Goal: Find contact information: Find contact information

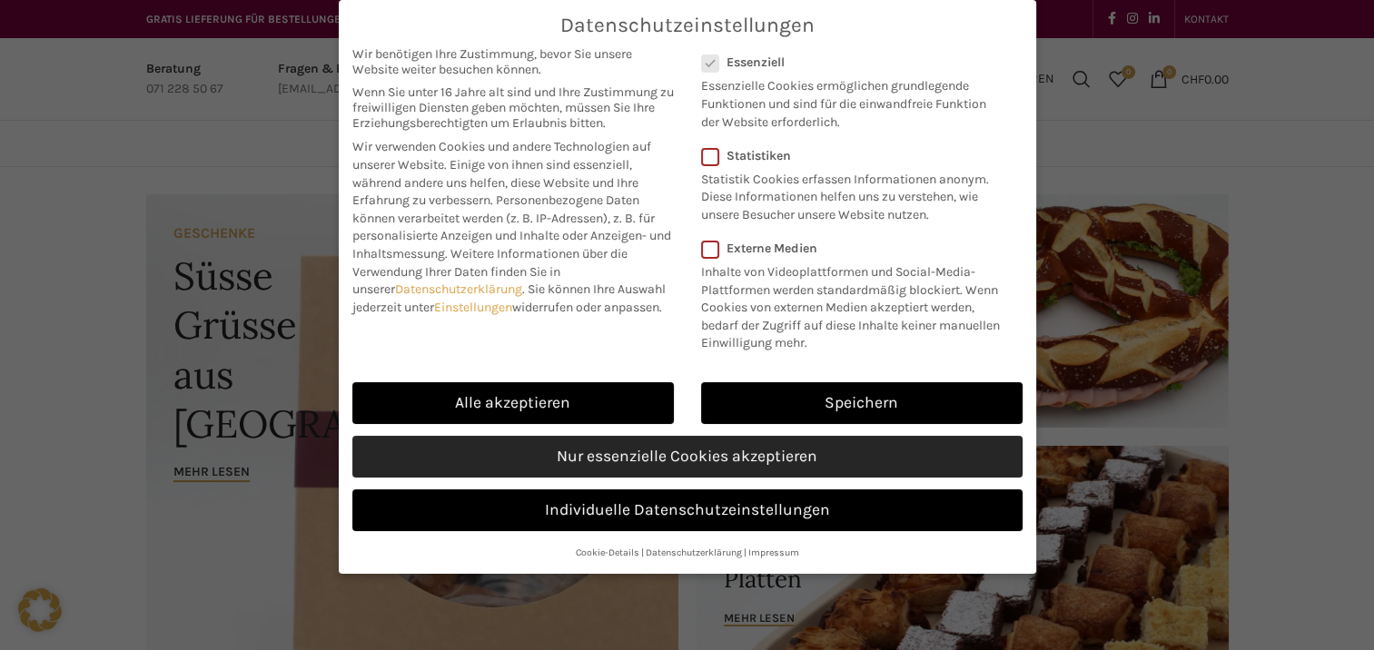
click at [604, 454] on link "Nur essenzielle Cookies akzeptieren" at bounding box center [687, 457] width 670 height 42
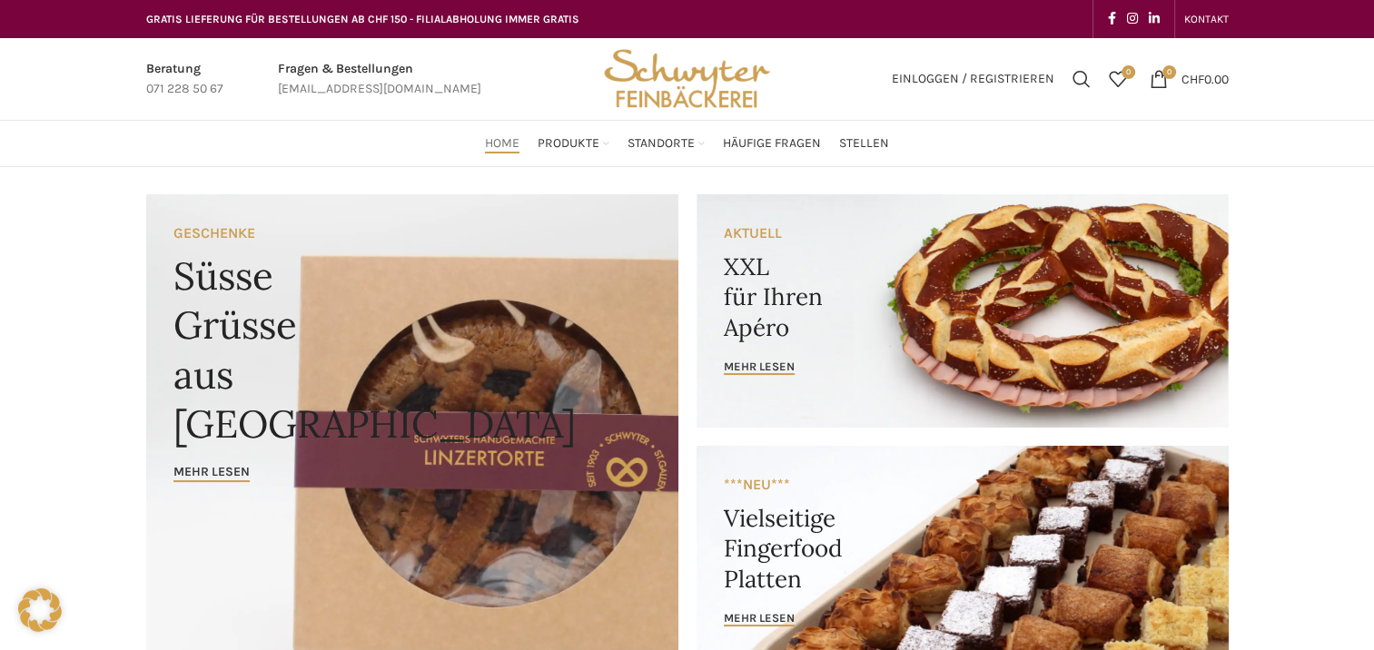
drag, startPoint x: 871, startPoint y: 183, endPoint x: 670, endPoint y: 122, distance: 209.7
click at [678, 122] on div "Home Produkte PRODUKT KATEGORIEN Apéro & Häppchen Spezialitäten [PERSON_NAME] &…" at bounding box center [687, 143] width 1101 height 45
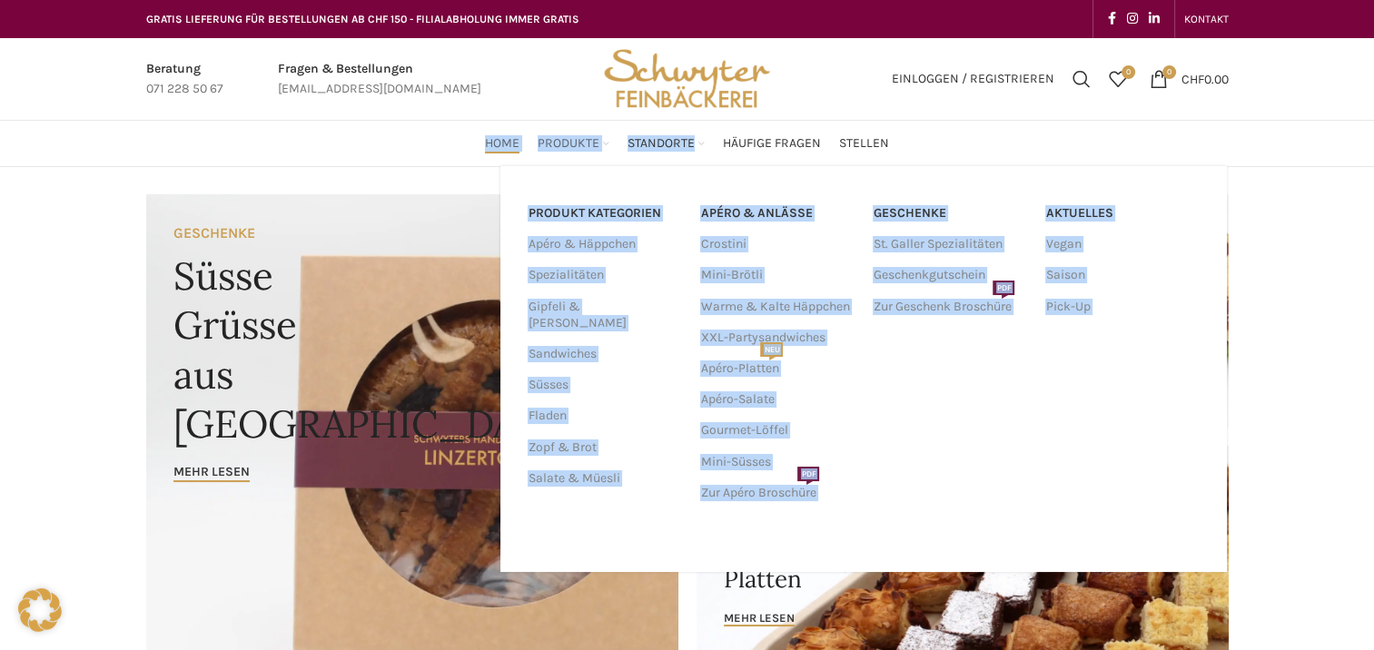
drag, startPoint x: 670, startPoint y: 122, endPoint x: 598, endPoint y: 134, distance: 72.9
click at [598, 134] on link "Produkte" at bounding box center [574, 143] width 72 height 36
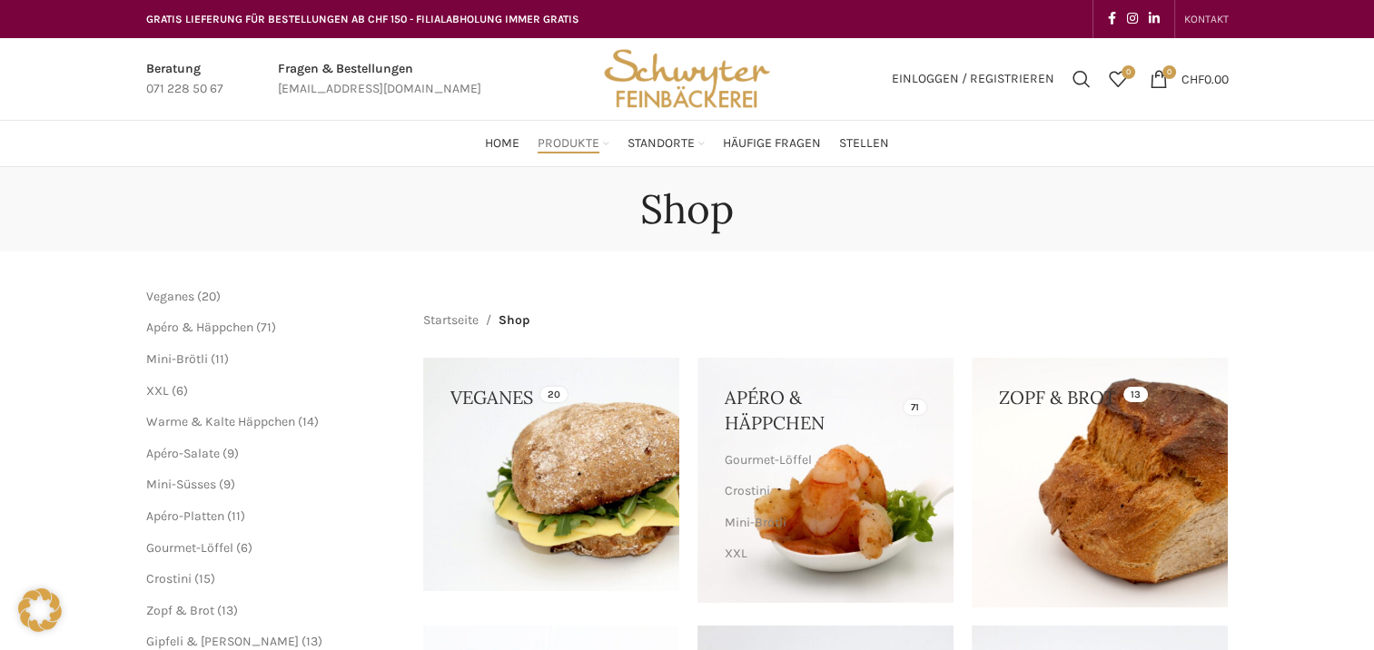
click at [1208, 24] on span "KONTAKT" at bounding box center [1206, 19] width 44 height 13
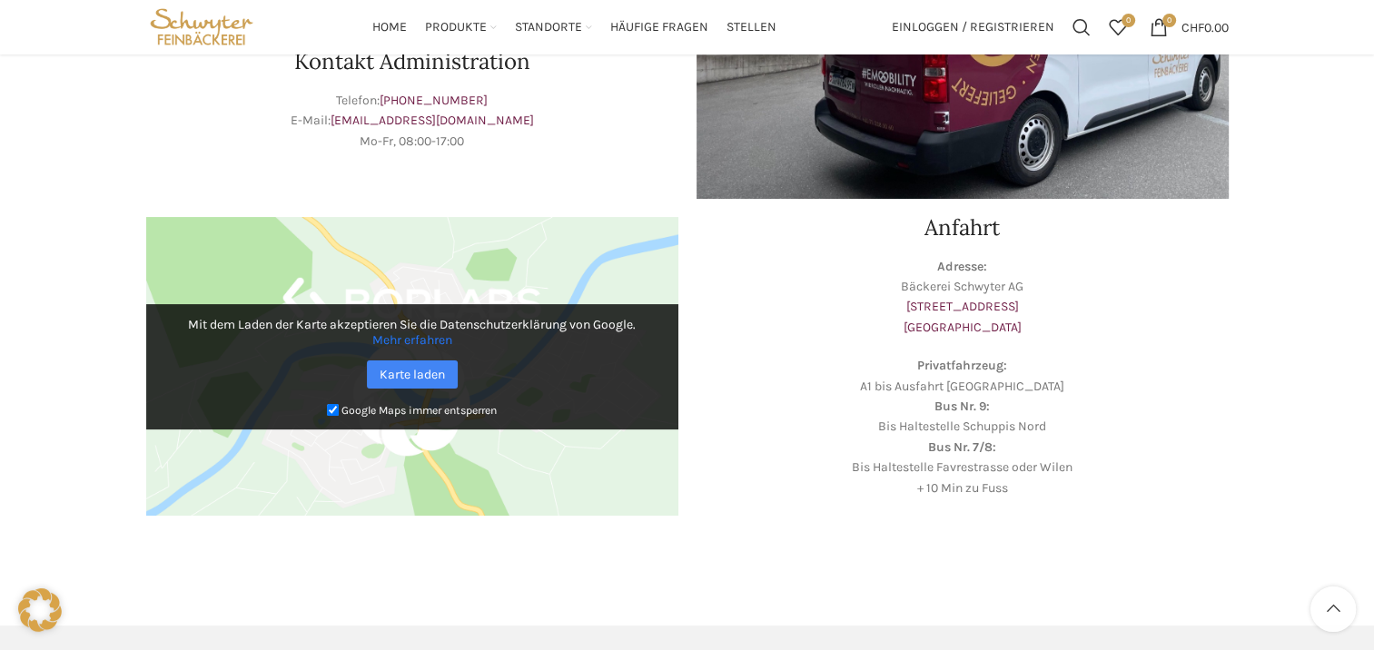
scroll to position [377, 0]
